Goal: Information Seeking & Learning: Learn about a topic

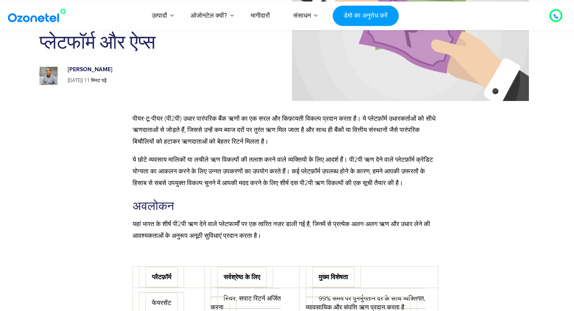
scroll to position [81, 0]
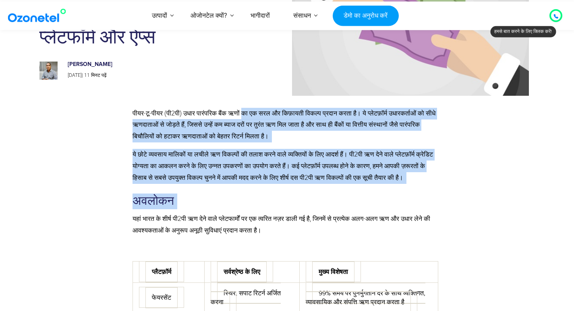
drag, startPoint x: 251, startPoint y: 113, endPoint x: 398, endPoint y: 204, distance: 173.3
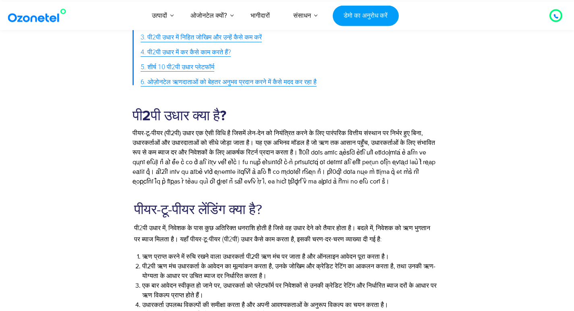
scroll to position [725, 0]
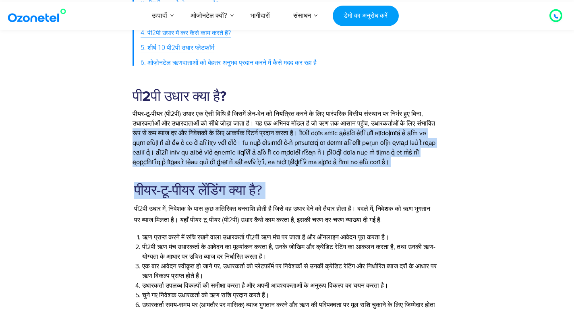
drag, startPoint x: 203, startPoint y: 164, endPoint x: 382, endPoint y: 189, distance: 180.2
click at [501, 171] on div at bounding box center [486, 127] width 89 height 89
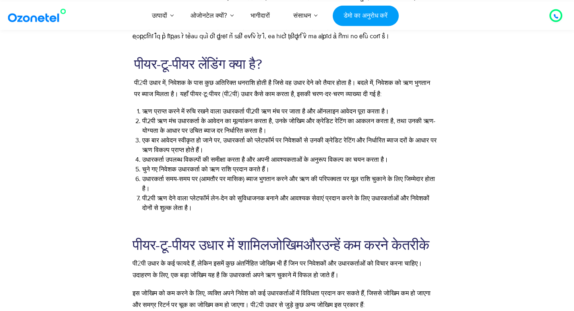
scroll to position [886, 0]
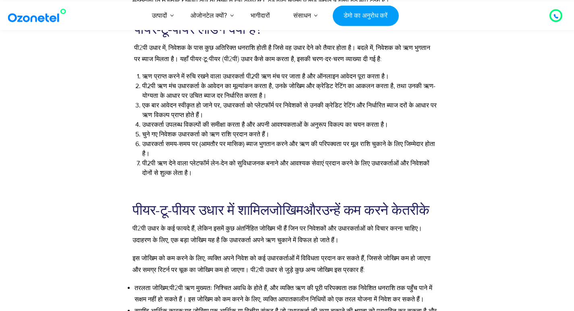
drag, startPoint x: 136, startPoint y: 85, endPoint x: 341, endPoint y: 216, distance: 243.6
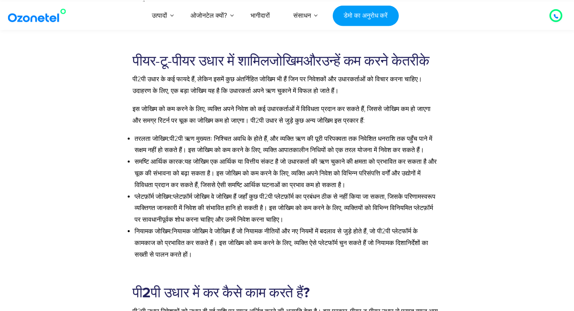
scroll to position [1048, 0]
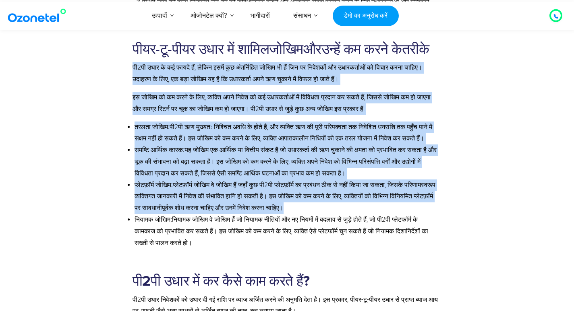
drag, startPoint x: 129, startPoint y: 121, endPoint x: 390, endPoint y: 275, distance: 303.4
click at [390, 259] on div "पीयर-टू-पीयर उधार में शामिल जोखिम और उन्हें कम करने के तरीके पी2पी उधार के कई फ…" at bounding box center [286, 147] width 314 height 224
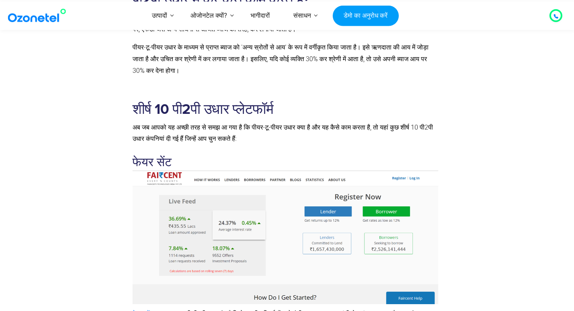
scroll to position [1370, 0]
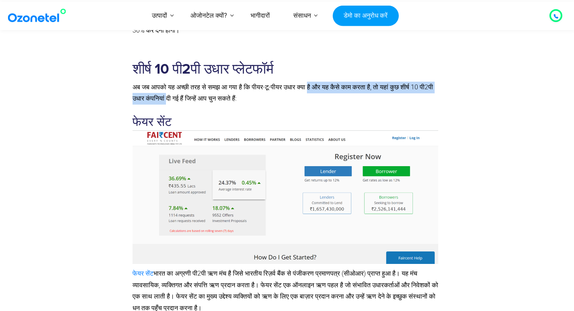
drag, startPoint x: 194, startPoint y: 162, endPoint x: 323, endPoint y: 152, distance: 129.3
click at [323, 103] on font "अब जब आपको यह अच्छी तरह से समझ आ गया है कि पीयर-टू-पीयर उधार क्या है और यह कैसे…" at bounding box center [283, 92] width 301 height 19
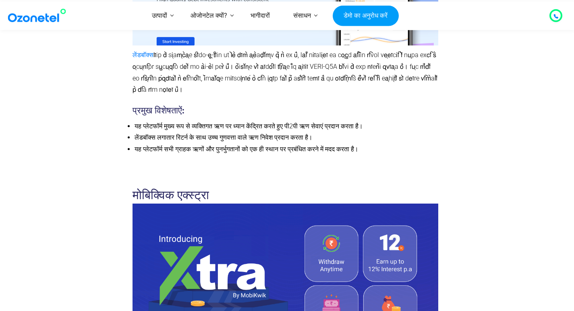
scroll to position [1894, 0]
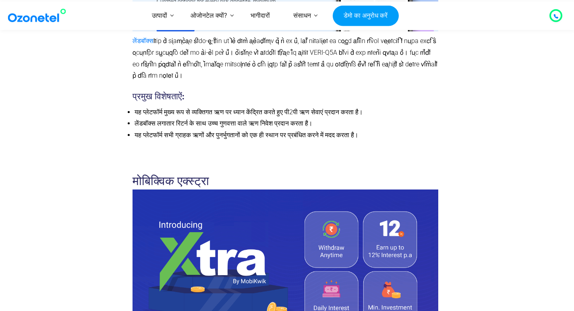
drag, startPoint x: 274, startPoint y: 131, endPoint x: 402, endPoint y: 149, distance: 129.9
click at [407, 82] on p "लेंडबॉक्स" at bounding box center [286, 58] width 306 height 46
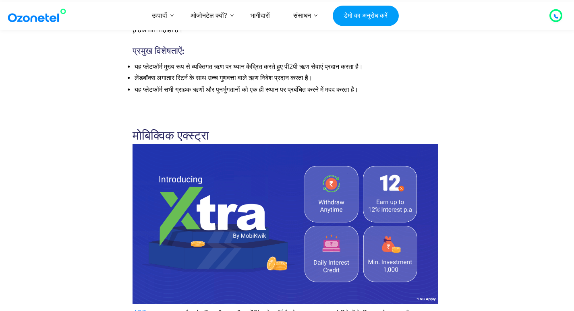
scroll to position [1974, 0]
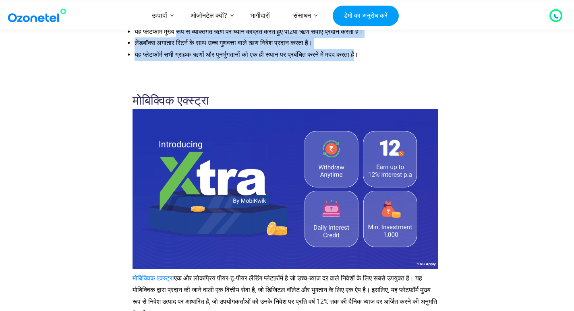
drag, startPoint x: 182, startPoint y: 113, endPoint x: 366, endPoint y: 137, distance: 185.7
click at [366, 61] on ul "यह प्लेटफॉर्म मुख्य रूप से व्यक्तिगत ऋण पर ध्यान केंद्रित करते हुए पी2पी ऋण सेव…" at bounding box center [286, 43] width 306 height 35
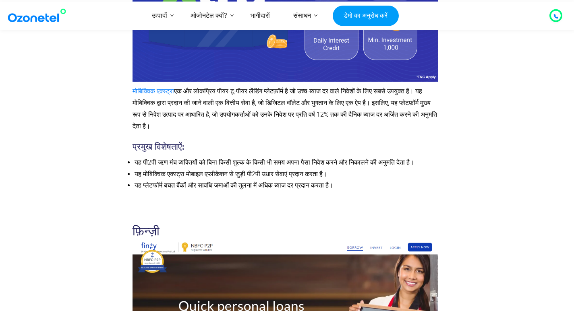
scroll to position [2176, 0]
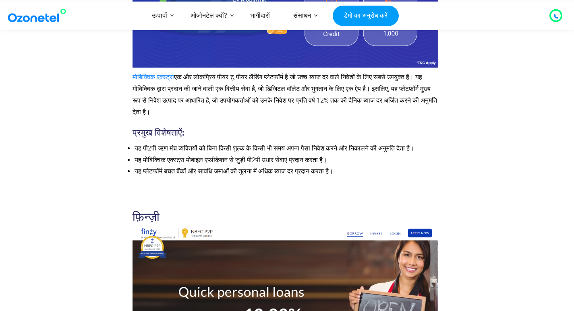
drag, startPoint x: 203, startPoint y: 164, endPoint x: 389, endPoint y: 187, distance: 187.2
click at [389, 118] on p "मोबिक्विक एक्स्ट्रा एक और लोकप्रिय पीयर-टू-पीयर लेंडिंग प्लेटफ़ॉर्म है जो उच्च-…" at bounding box center [286, 95] width 306 height 46
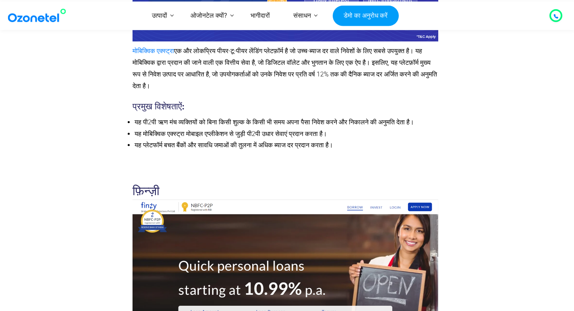
scroll to position [2216, 0]
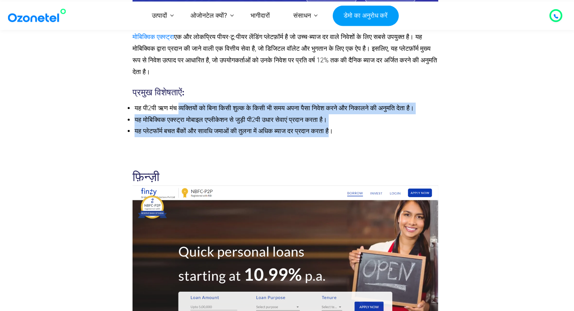
drag, startPoint x: 185, startPoint y: 186, endPoint x: 345, endPoint y: 204, distance: 161.0
click at [345, 137] on ul "यह पी2पी ऋण मंच व्यक्तियों को बिना किसी शुल्क के किसी भी समय अपना पैसा निवेश कर…" at bounding box center [286, 120] width 306 height 35
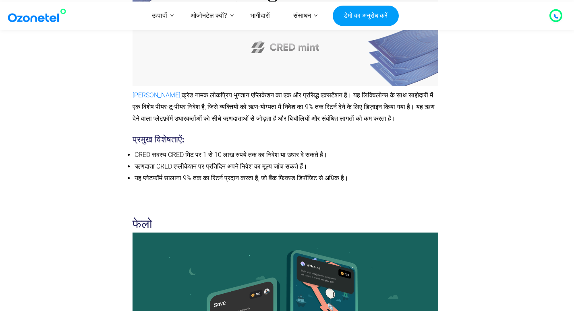
scroll to position [2821, 0]
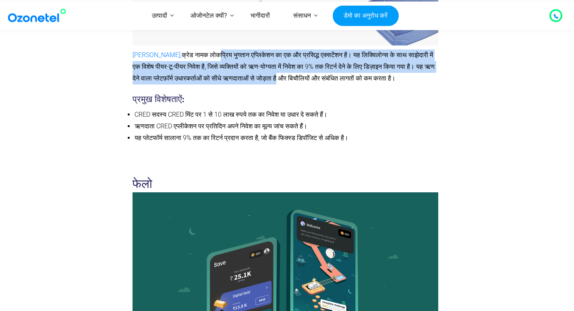
drag, startPoint x: 190, startPoint y: 141, endPoint x: 297, endPoint y: 171, distance: 111.7
click at [297, 84] on p "क्रेड मिंट, क्रेड नामक लोकप्रिय भुगतान एप्लिकेशन का एक और प्रसिद्ध एक्सटेंशन है…" at bounding box center [286, 67] width 306 height 35
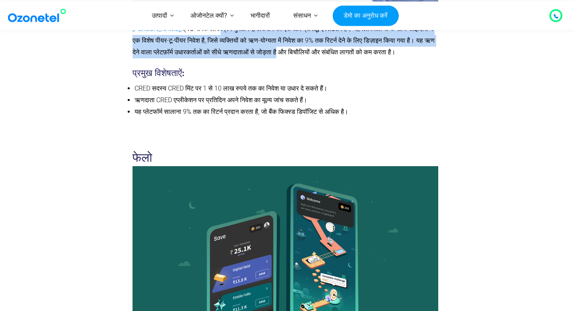
scroll to position [2861, 0]
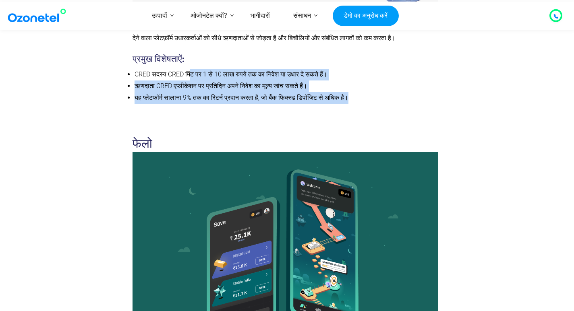
drag, startPoint x: 190, startPoint y: 165, endPoint x: 363, endPoint y: 188, distance: 174.8
click at [363, 104] on ul "CRED सदस्य CRED मिंट पर 1 से 10 लाख रुपये तक का निवेश या उधार दे सकते हैं। ऋणदा…" at bounding box center [286, 86] width 306 height 35
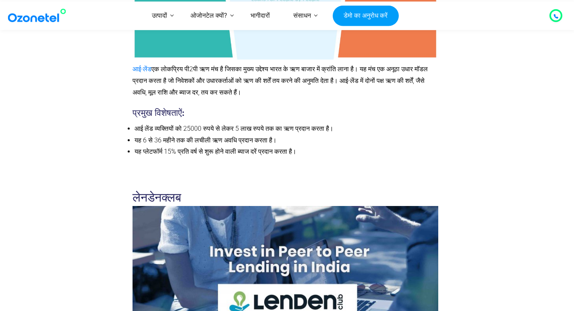
scroll to position [3788, 0]
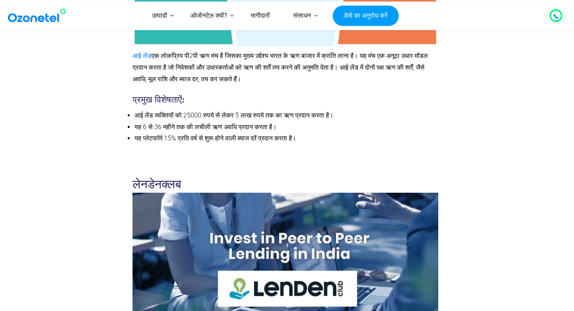
drag, startPoint x: 162, startPoint y: 158, endPoint x: 288, endPoint y: 178, distance: 127.3
click at [288, 85] on p "आई-लेंड एक लोकप्रिय पी2पी ऋण मंच है जिसका मुख्य उद्देश्य भारत के ऋण बाजार में क…" at bounding box center [286, 67] width 306 height 35
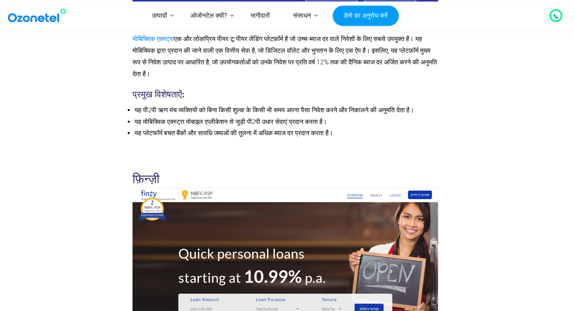
scroll to position [2216, 0]
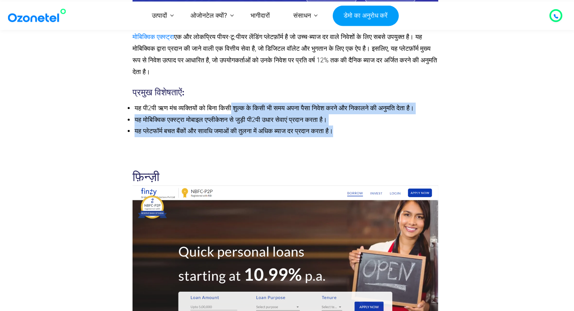
drag, startPoint x: 236, startPoint y: 185, endPoint x: 421, endPoint y: 210, distance: 186.6
click at [421, 137] on ul "यह पी2पी ऋण मंच व्यक्तियों को बिना किसी शुल्क के किसी भी समय अपना पैसा निवेश कर…" at bounding box center [286, 120] width 306 height 35
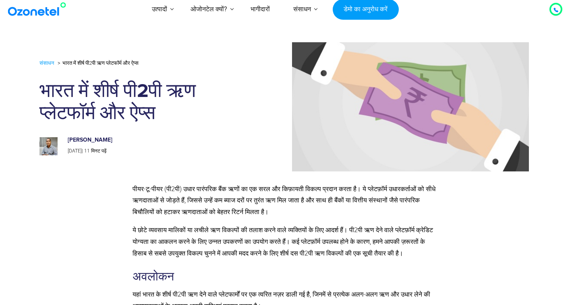
scroll to position [0, 0]
